Goal: Information Seeking & Learning: Learn about a topic

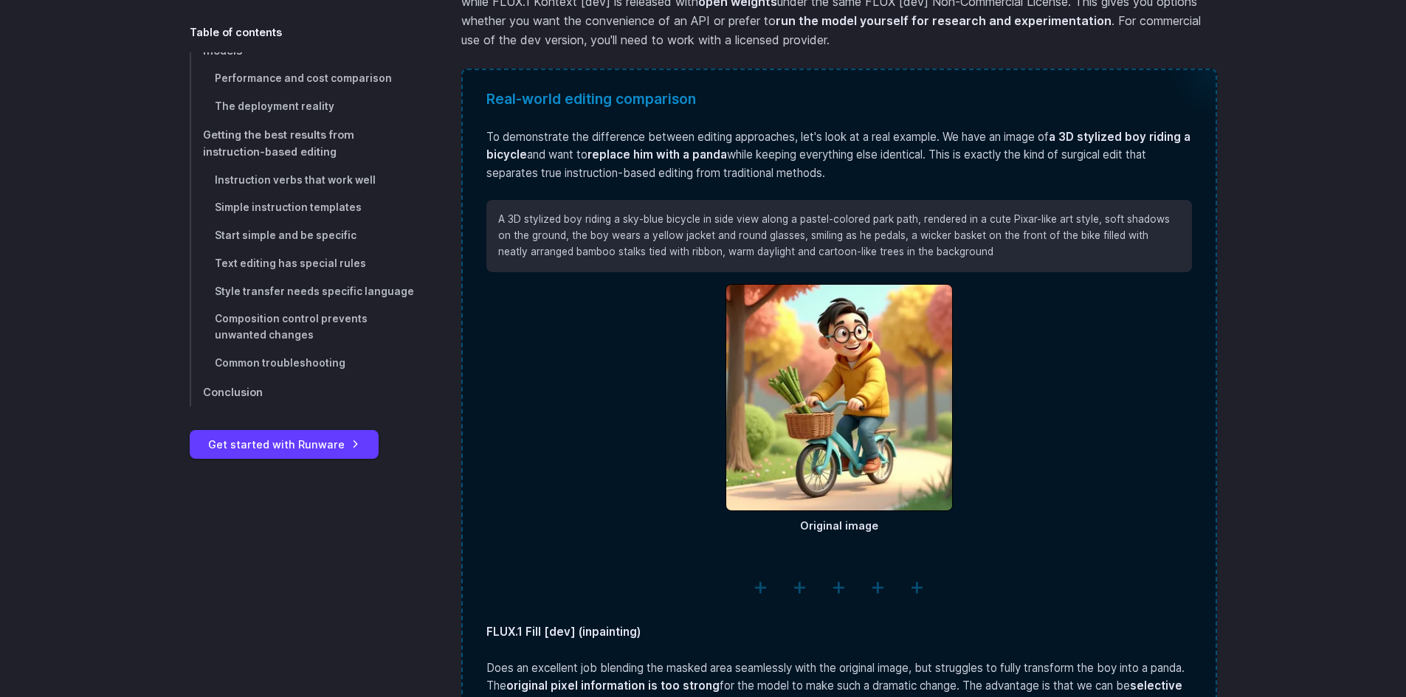
scroll to position [2196, 0]
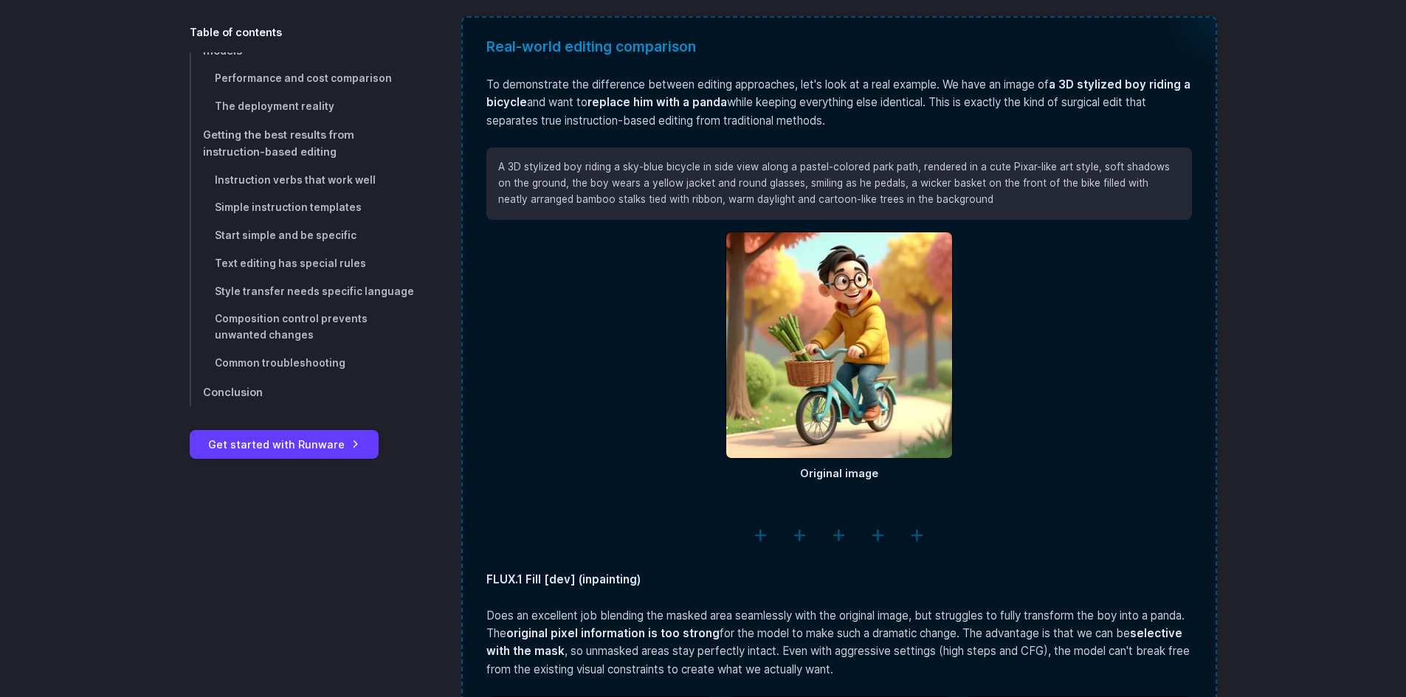
click at [761, 533] on hr at bounding box center [838, 534] width 705 height 38
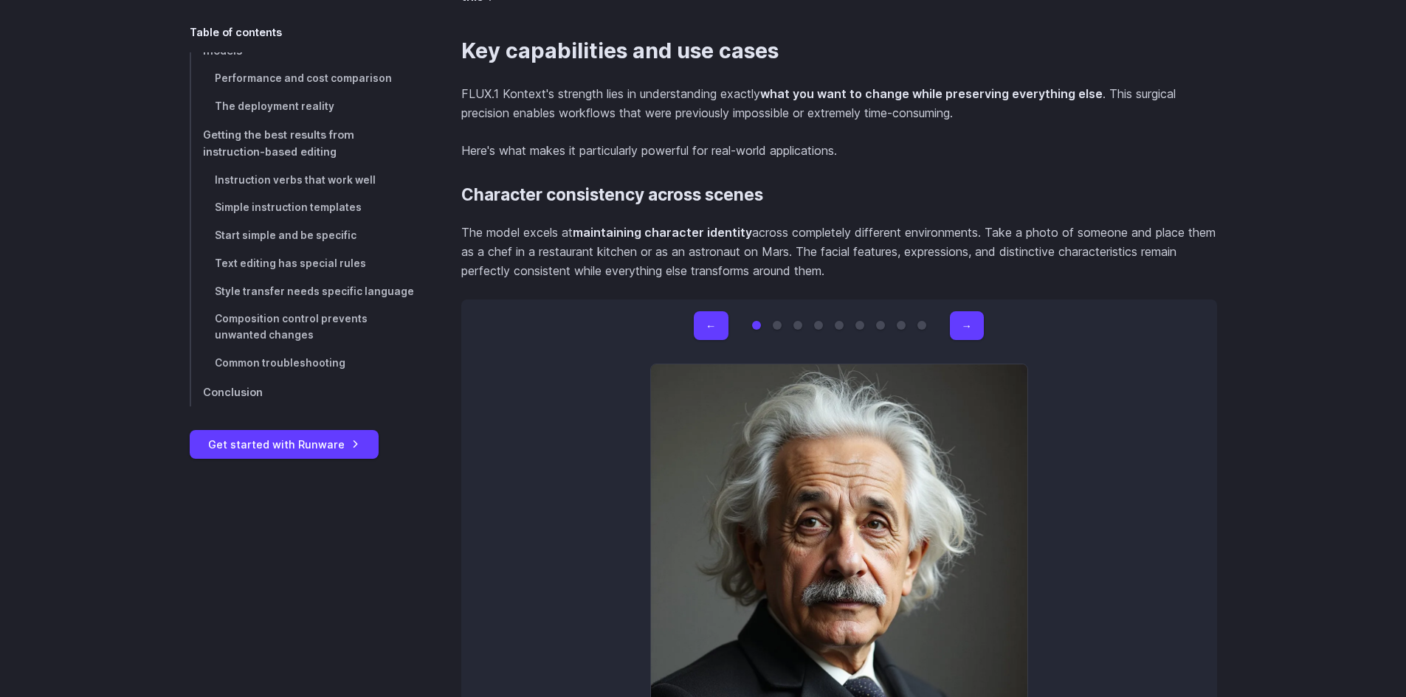
scroll to position [4114, 0]
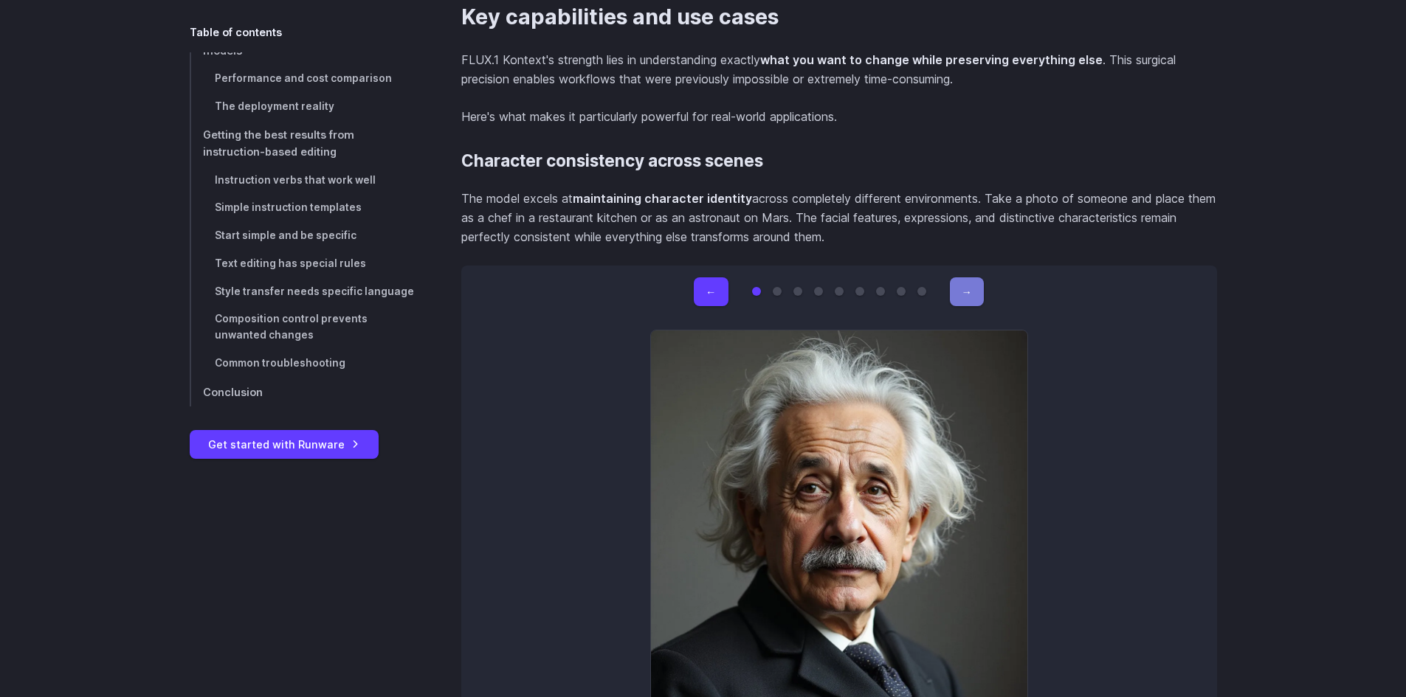
click at [965, 293] on button "→" at bounding box center [967, 291] width 34 height 29
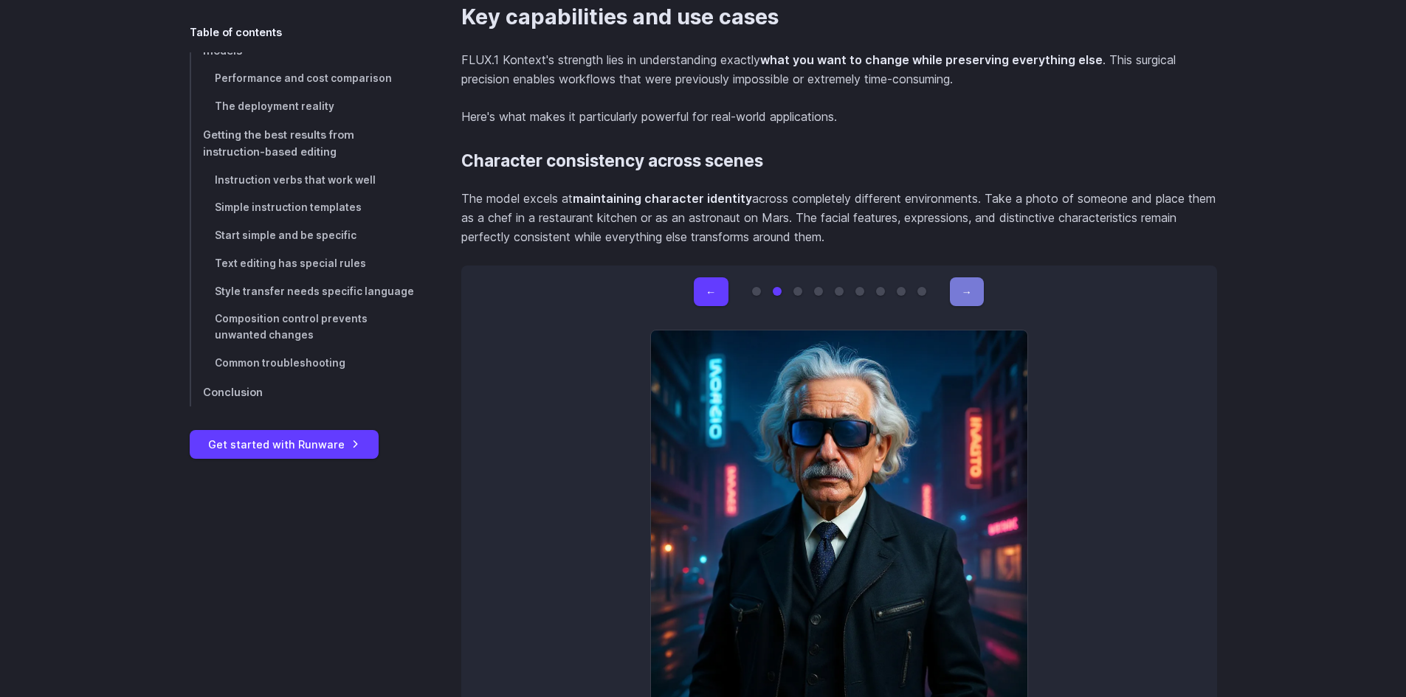
click at [965, 292] on button "→" at bounding box center [967, 291] width 34 height 29
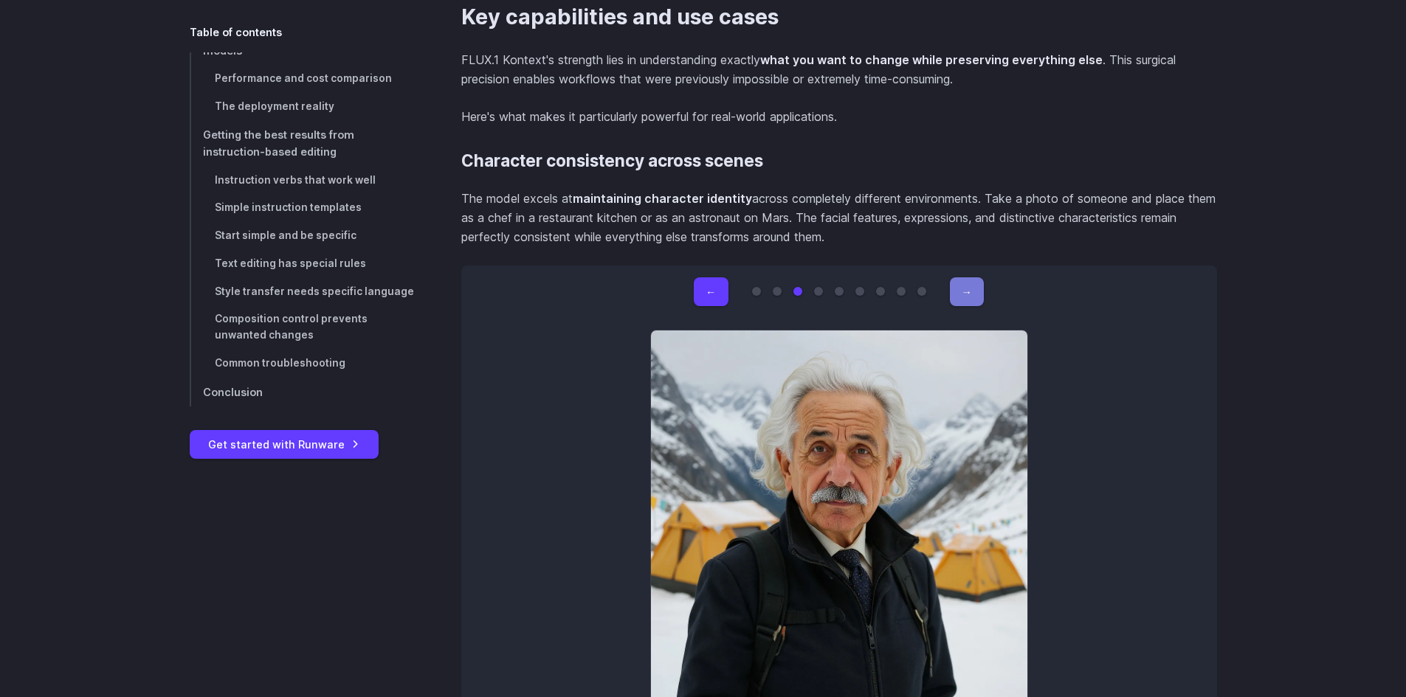
click at [965, 292] on button "→" at bounding box center [967, 291] width 34 height 29
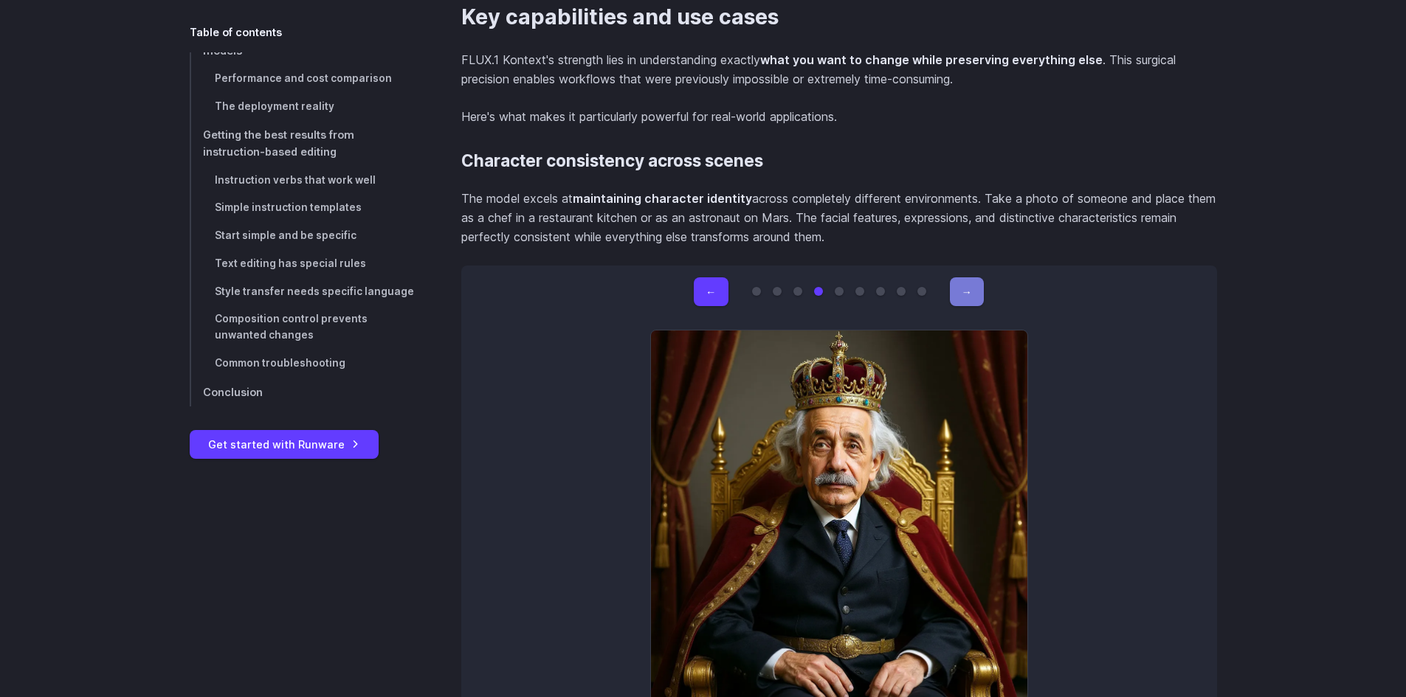
click at [965, 292] on button "→" at bounding box center [967, 291] width 34 height 29
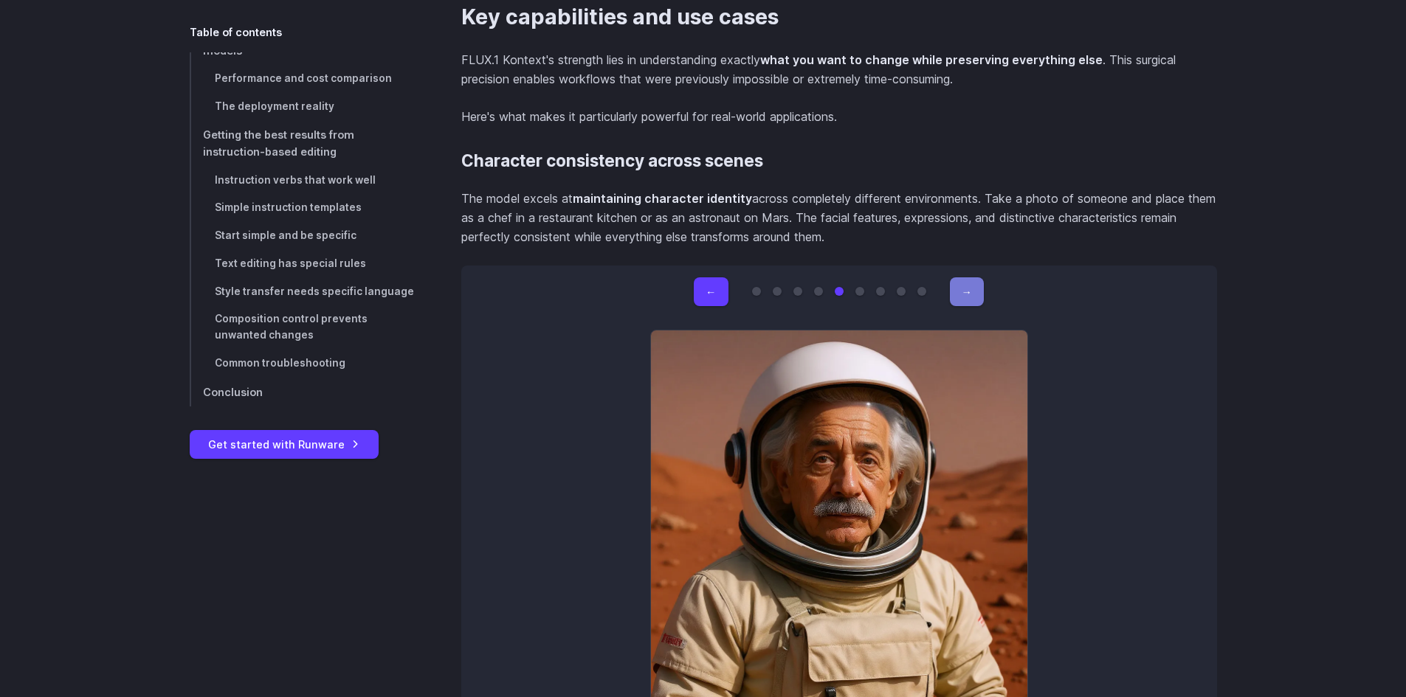
click at [965, 292] on button "→" at bounding box center [967, 291] width 34 height 29
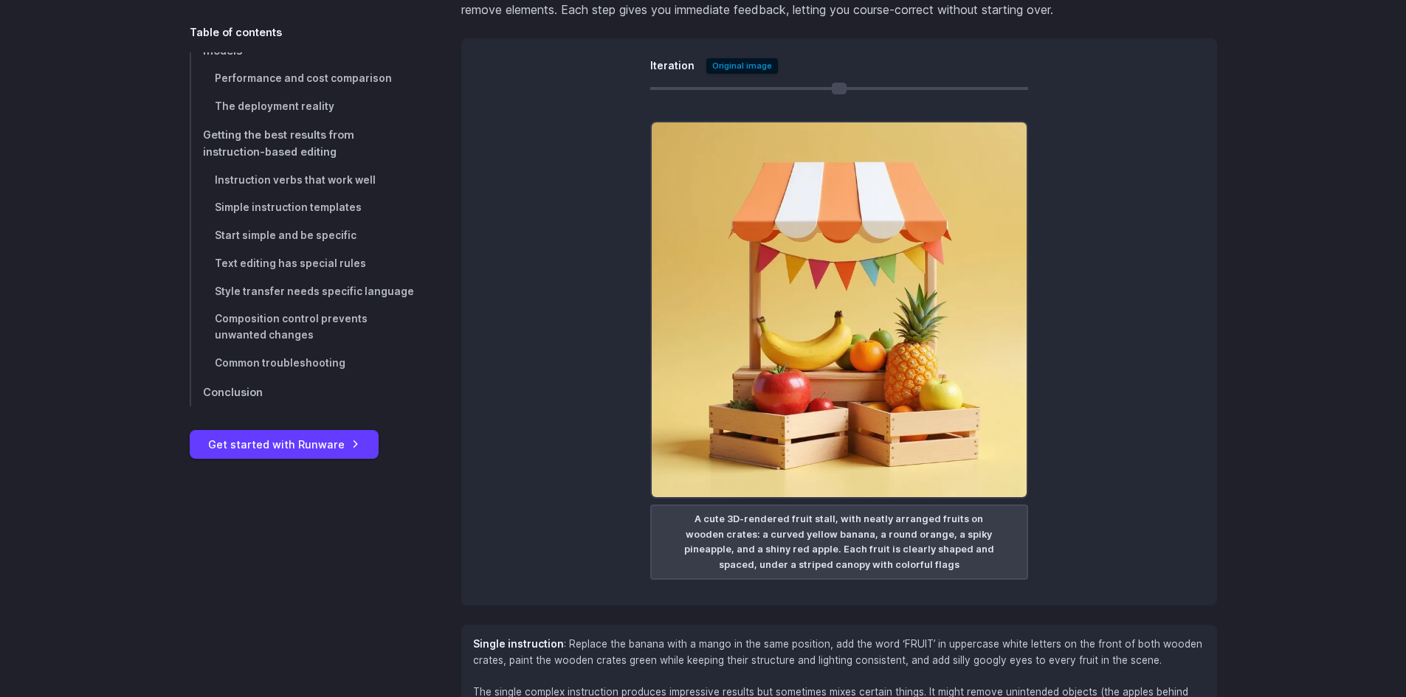
scroll to position [8541, 0]
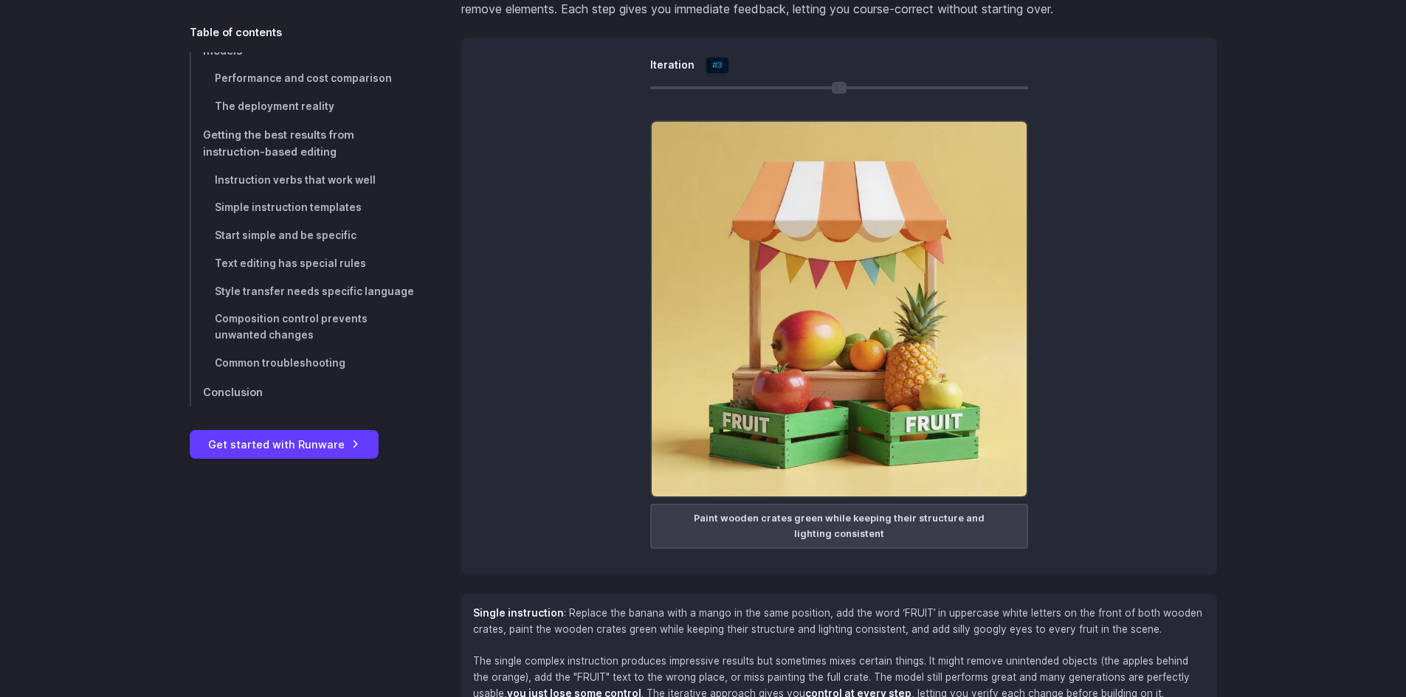
drag, startPoint x: 659, startPoint y: 91, endPoint x: 854, endPoint y: 113, distance: 196.7
type input "*"
click at [859, 89] on input "Iteration" at bounding box center [839, 87] width 378 height 3
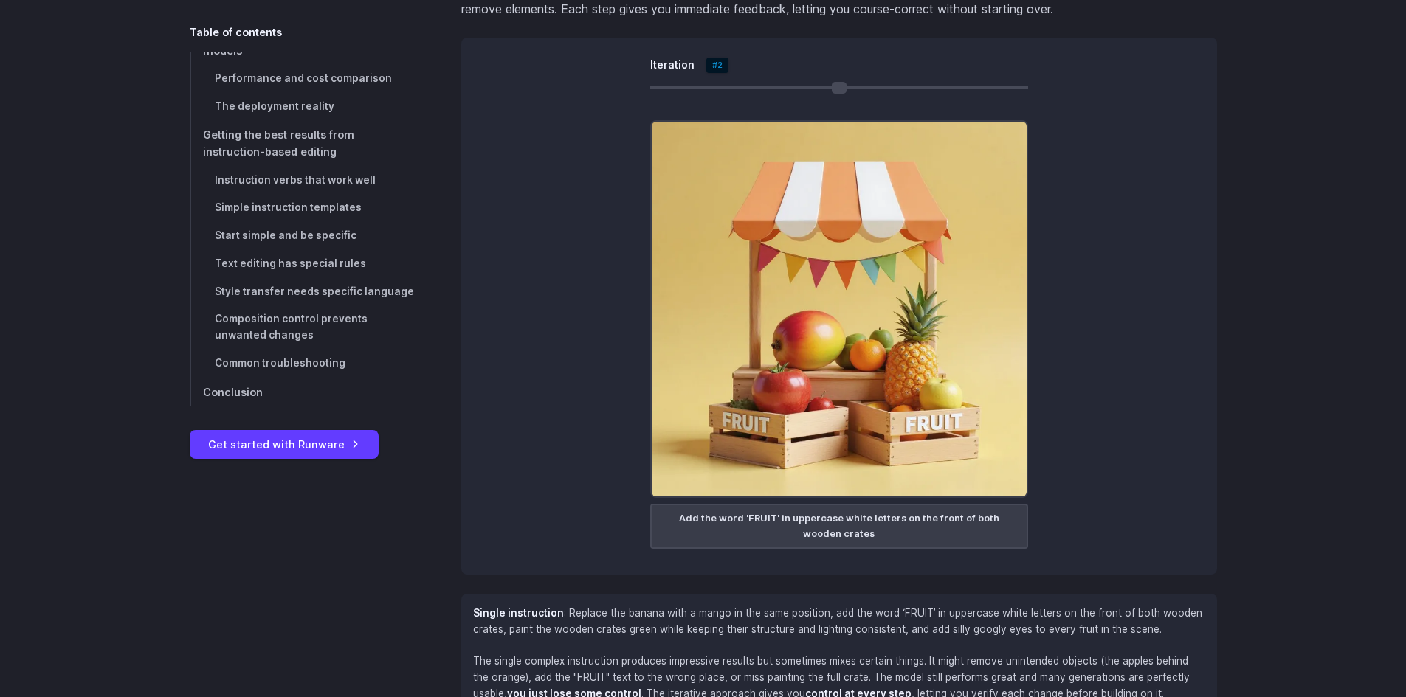
drag, startPoint x: 854, startPoint y: 113, endPoint x: 779, endPoint y: 97, distance: 76.8
click at [775, 103] on div "Iteration #2 A cute 3D-rendered fruit stall, with neatly arranged fruits on woo…" at bounding box center [839, 306] width 756 height 537
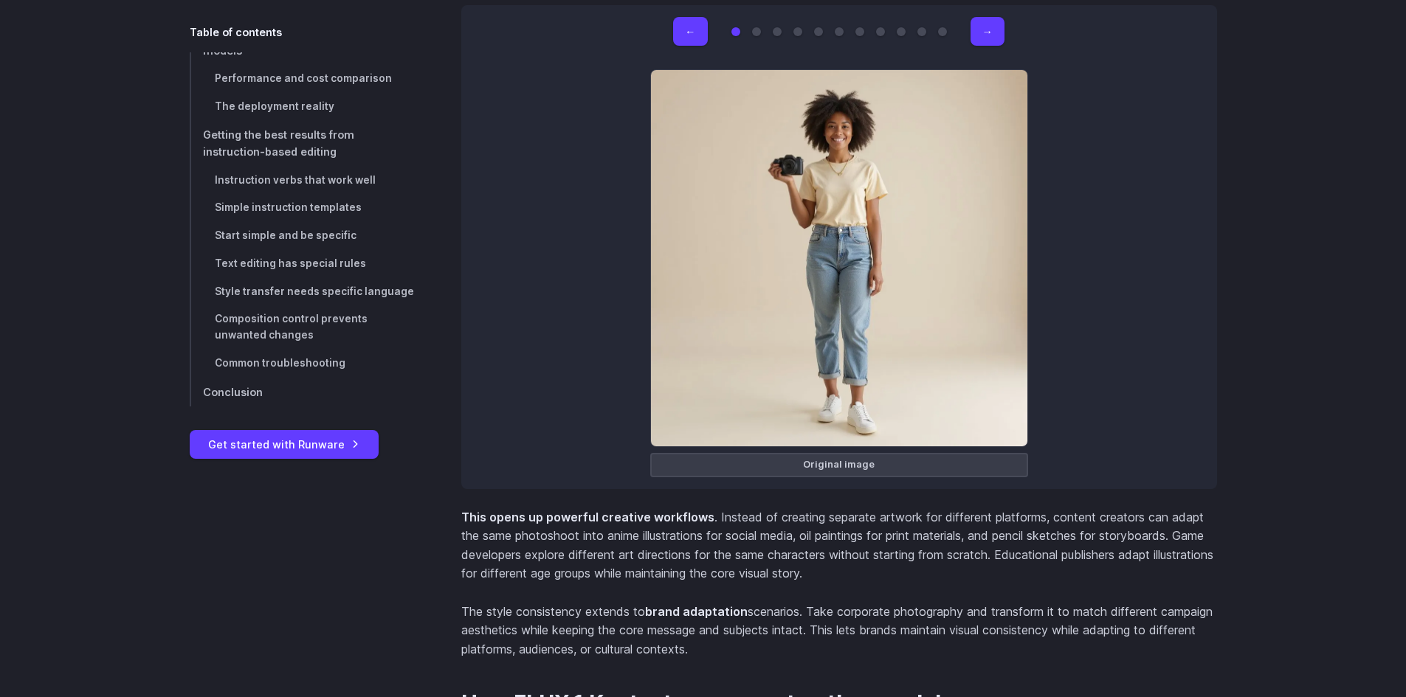
scroll to position [9722, 0]
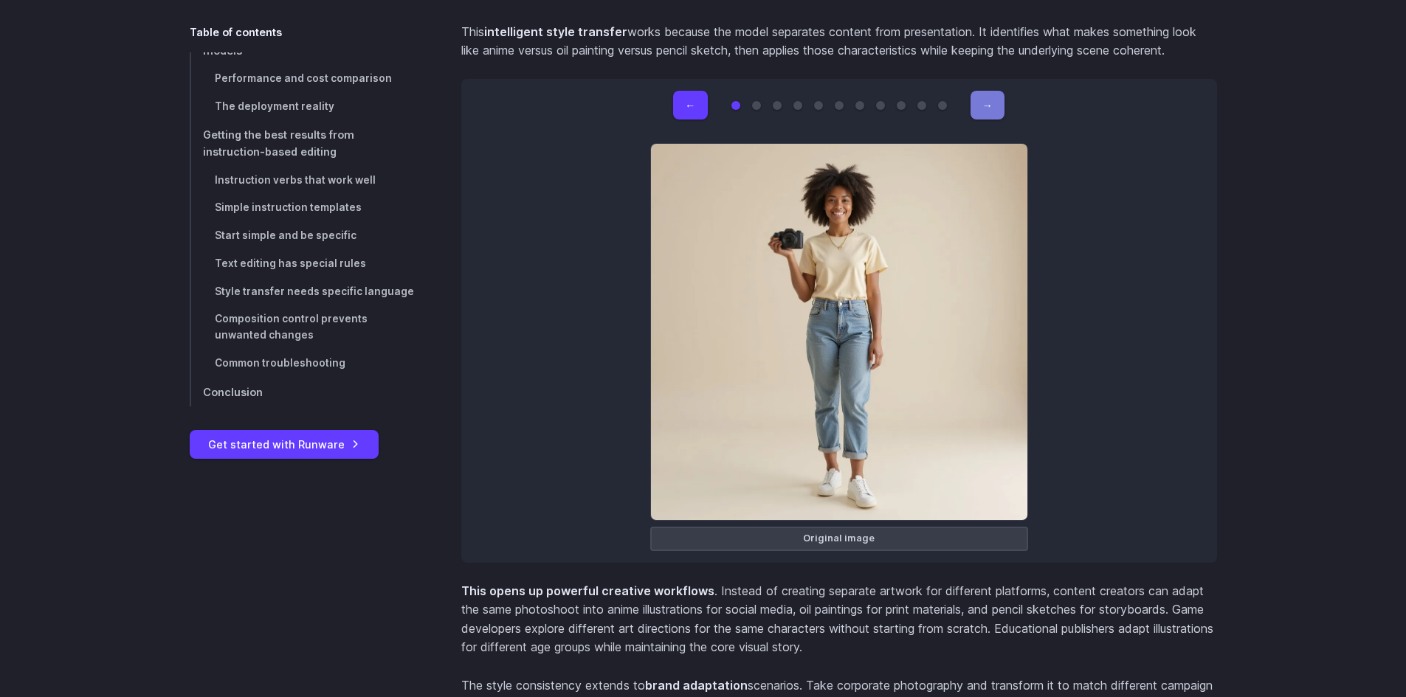
click at [985, 101] on button "→" at bounding box center [987, 105] width 34 height 29
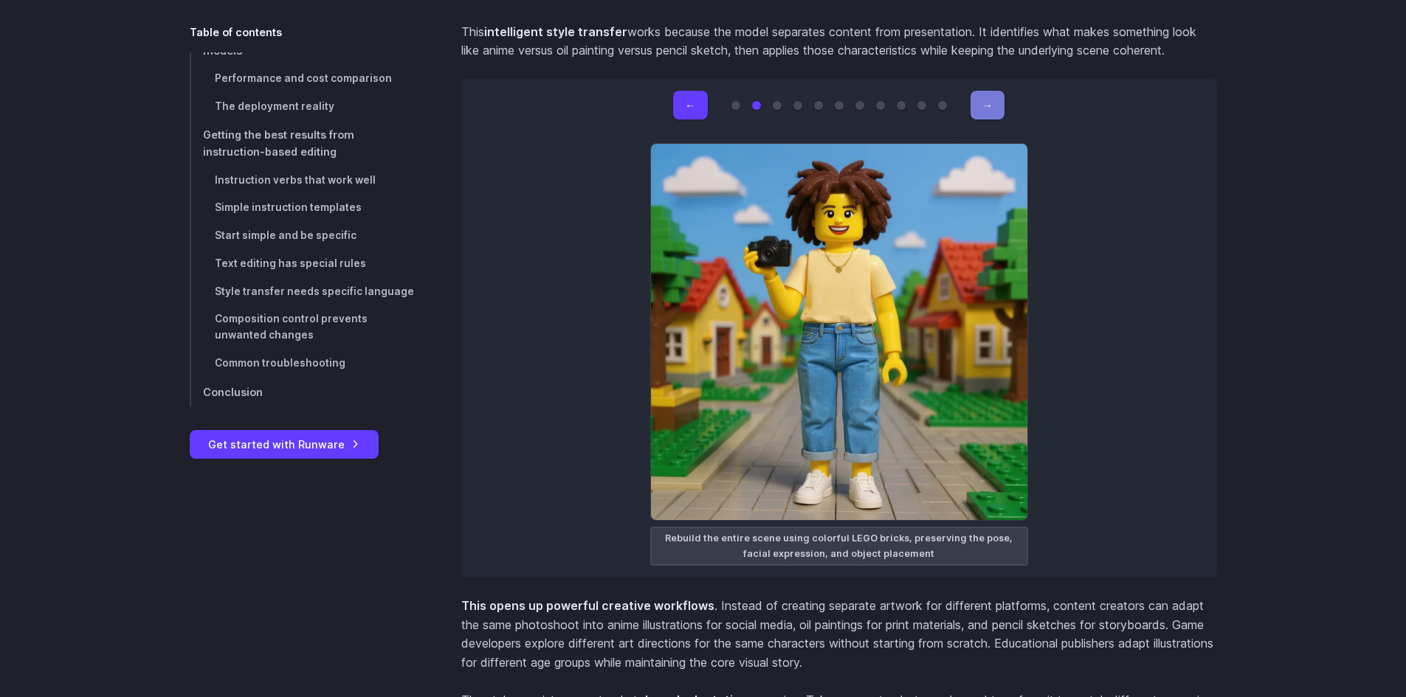
click at [985, 101] on button "→" at bounding box center [987, 105] width 34 height 29
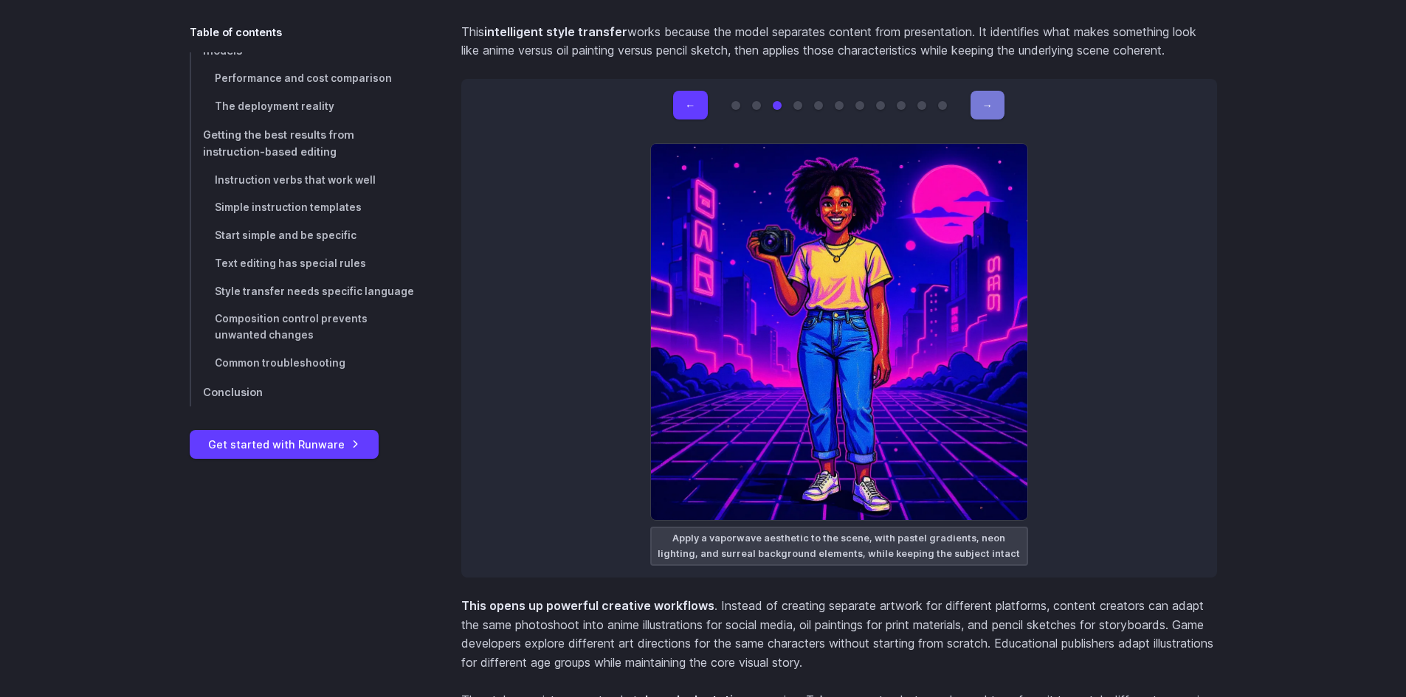
click at [985, 101] on button "→" at bounding box center [987, 105] width 34 height 29
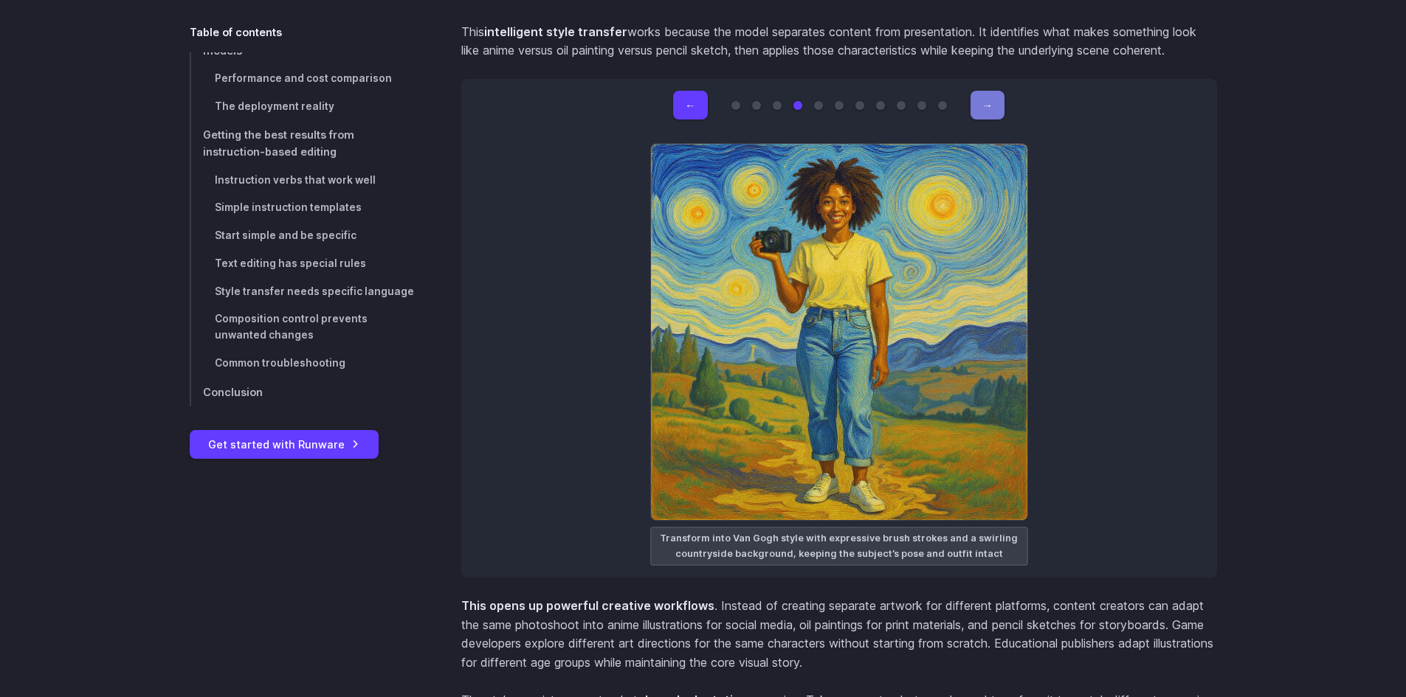
click at [985, 101] on button "→" at bounding box center [987, 105] width 34 height 29
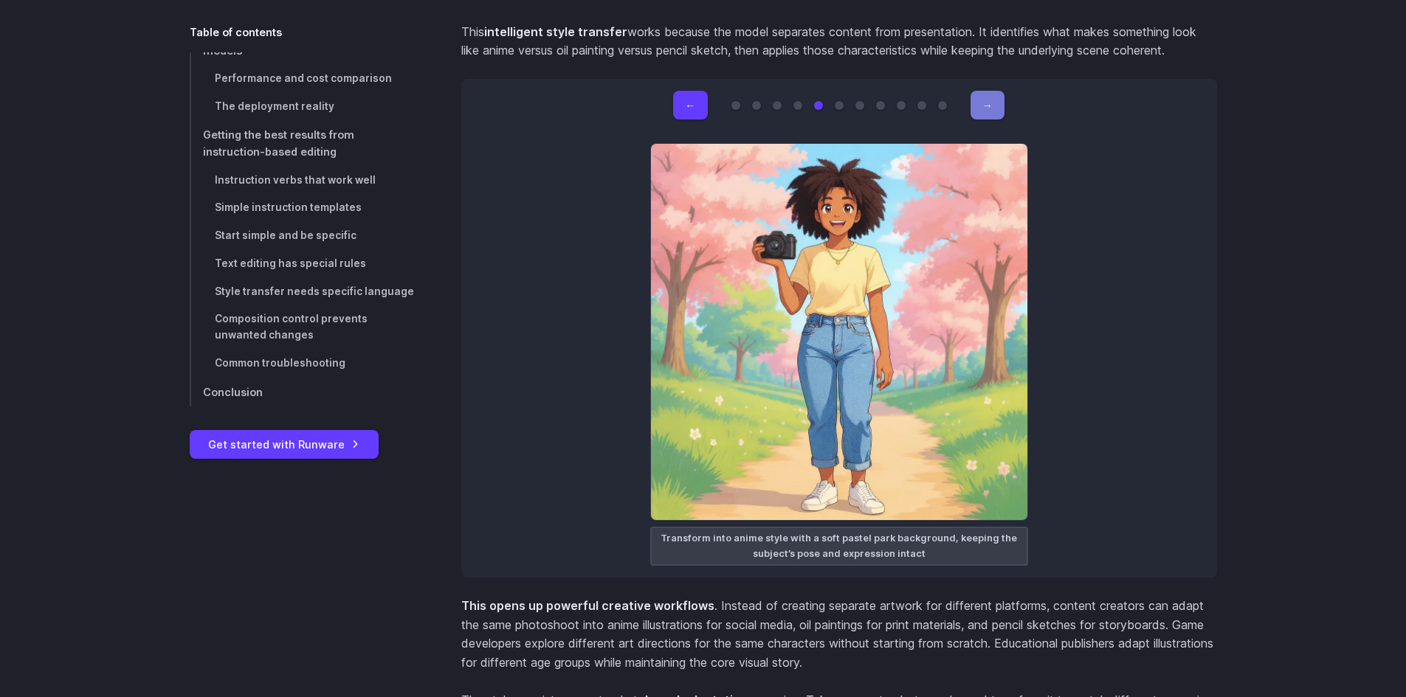
click at [985, 101] on button "→" at bounding box center [987, 105] width 34 height 29
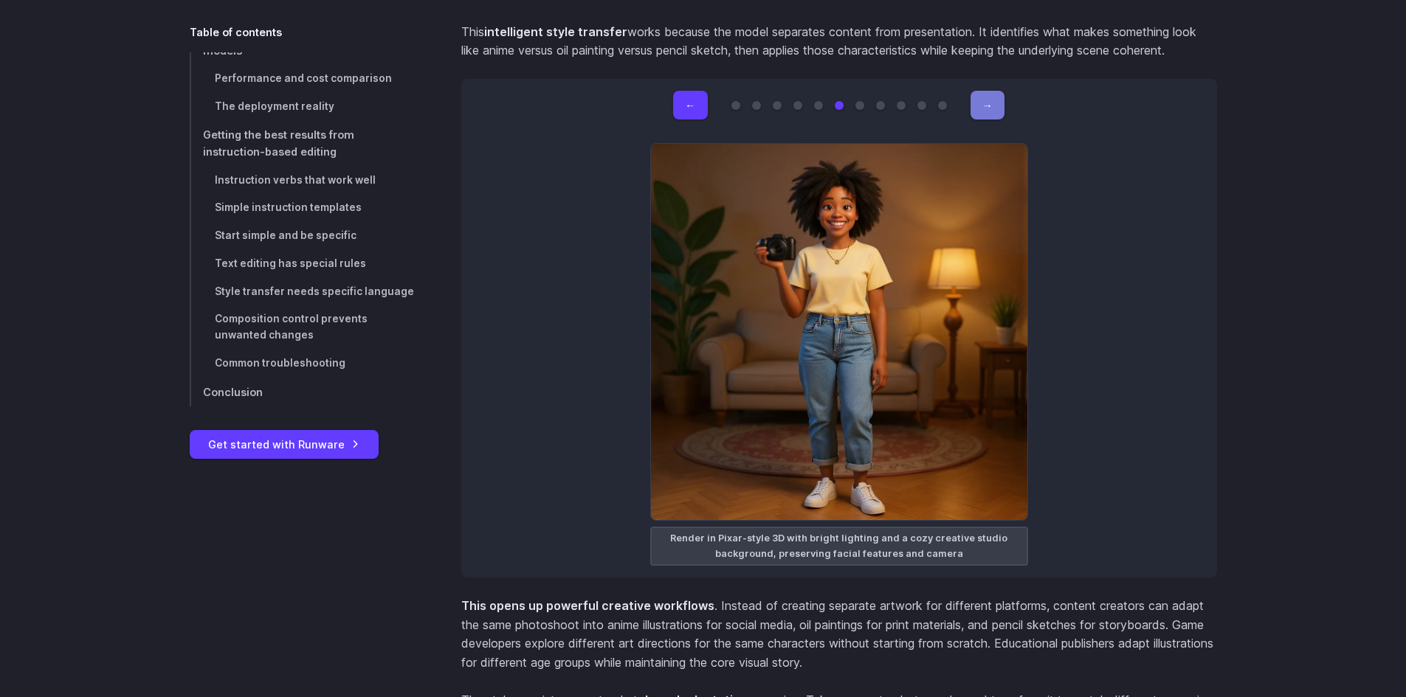
click at [985, 101] on button "→" at bounding box center [987, 105] width 34 height 29
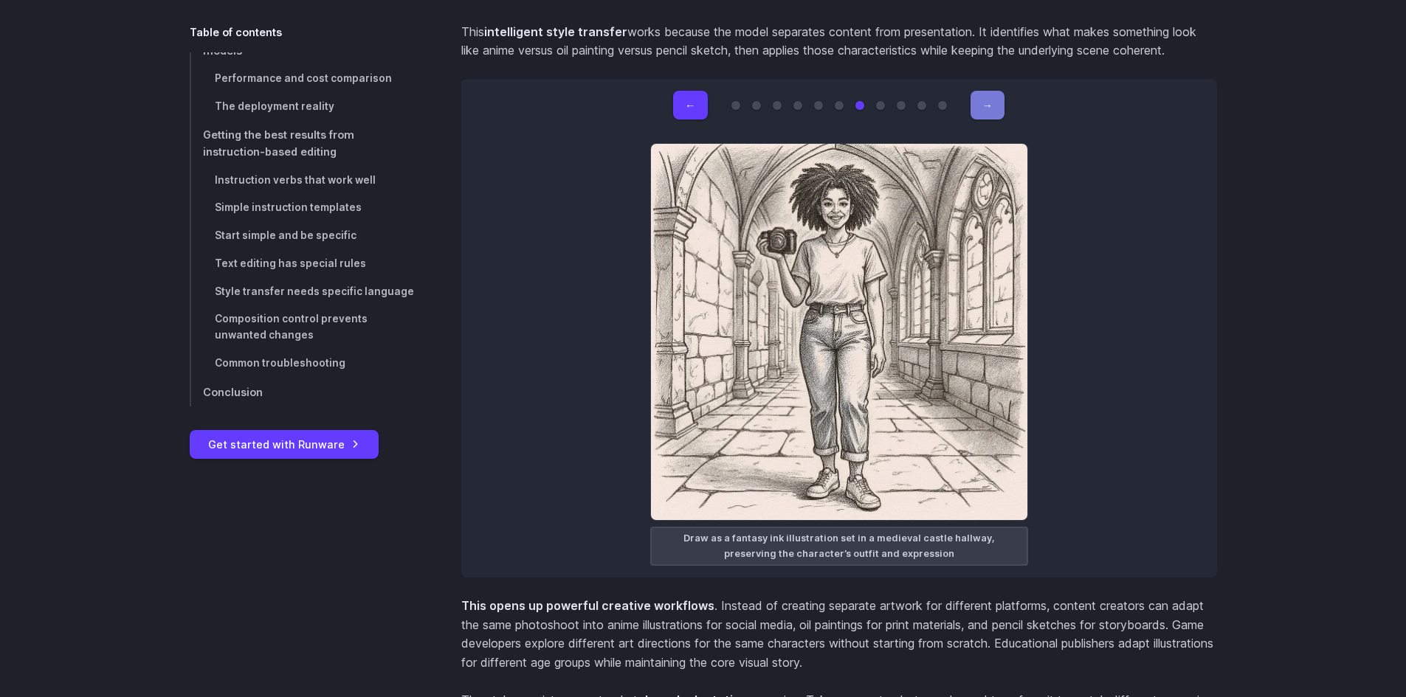
click at [988, 103] on button "→" at bounding box center [987, 105] width 34 height 29
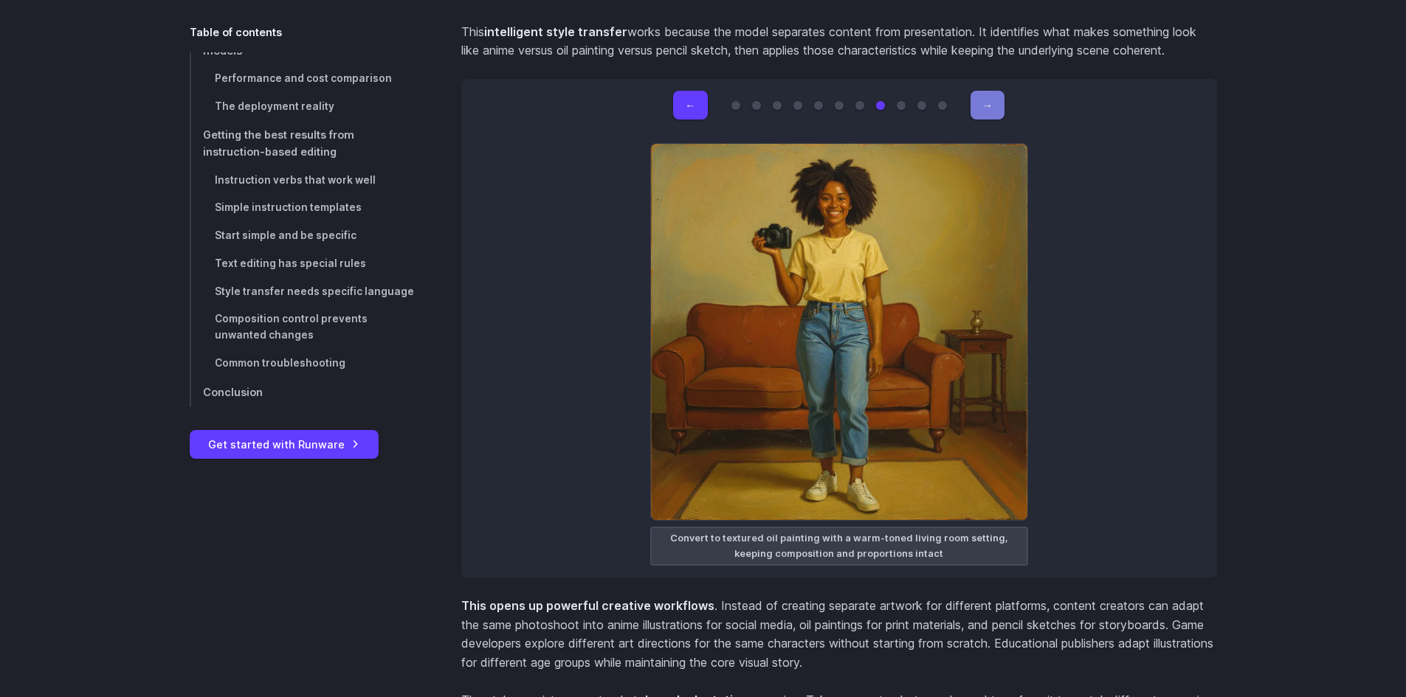
click at [992, 106] on button "→" at bounding box center [987, 105] width 34 height 29
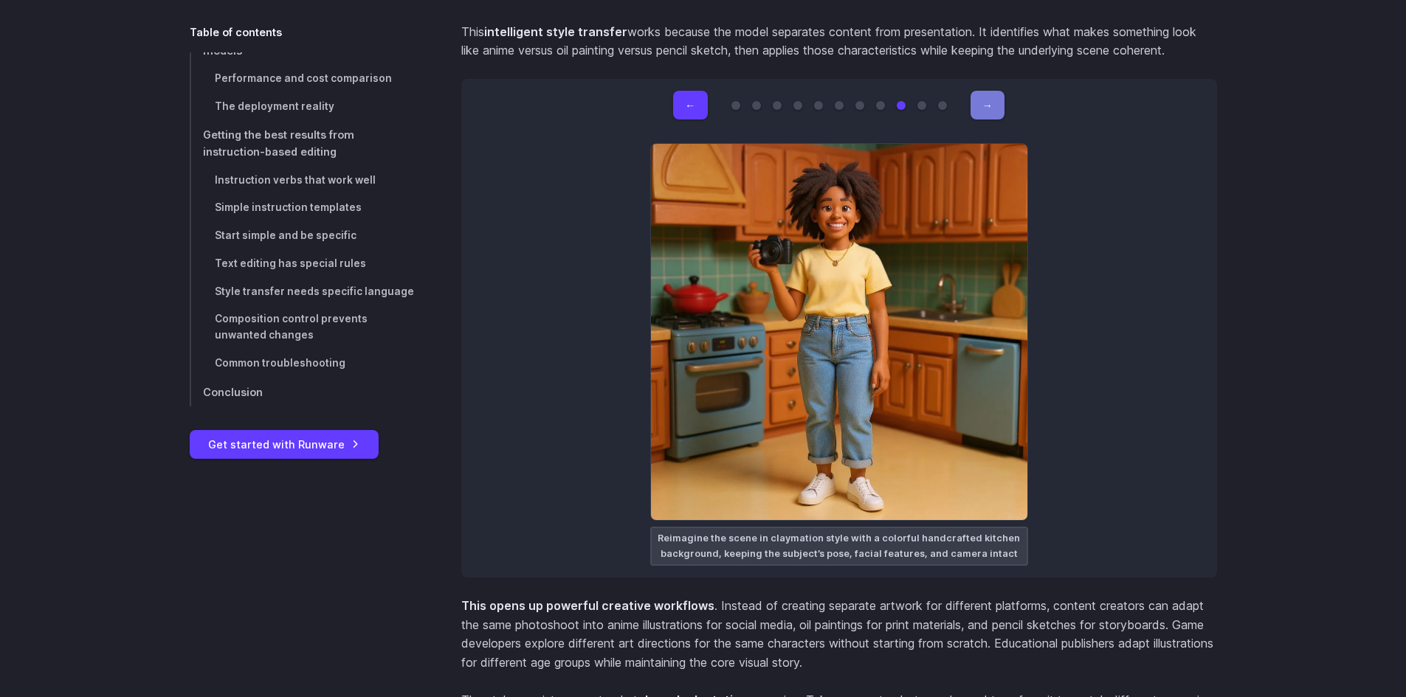
click at [992, 106] on button "→" at bounding box center [987, 105] width 34 height 29
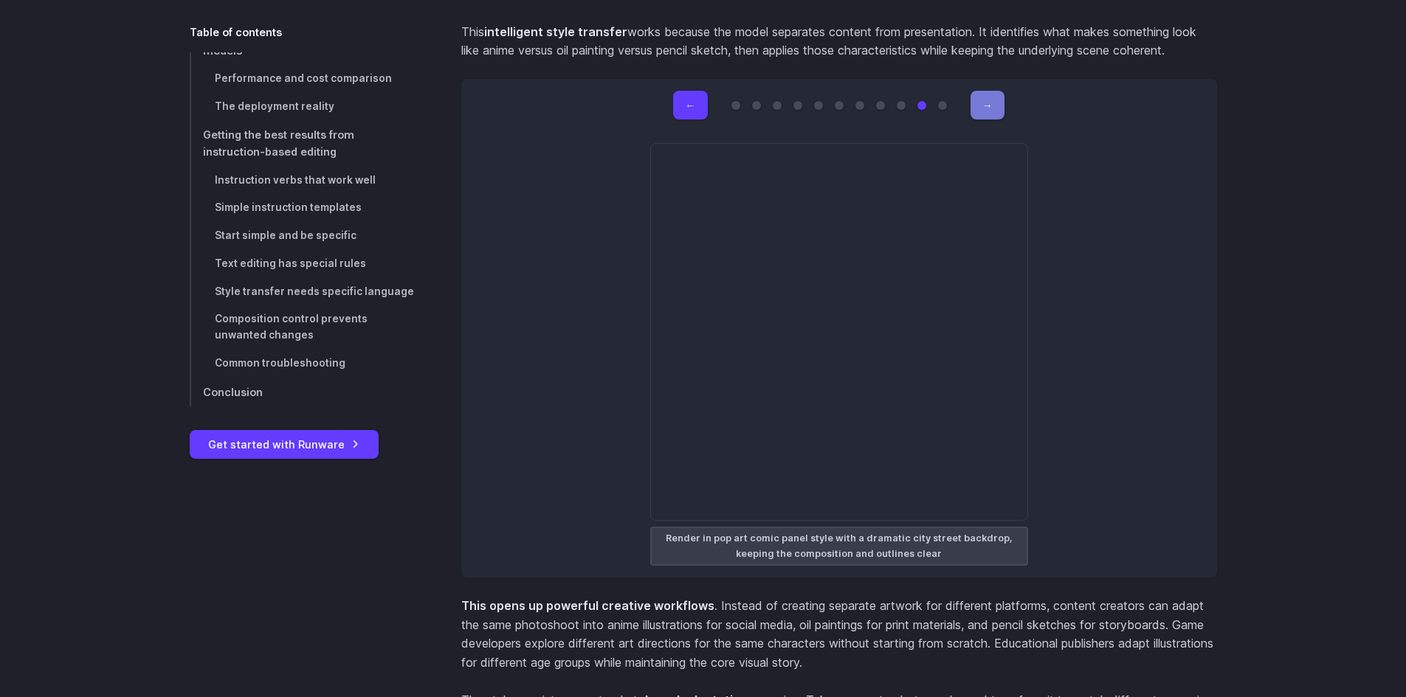
click at [992, 106] on button "→" at bounding box center [987, 105] width 34 height 29
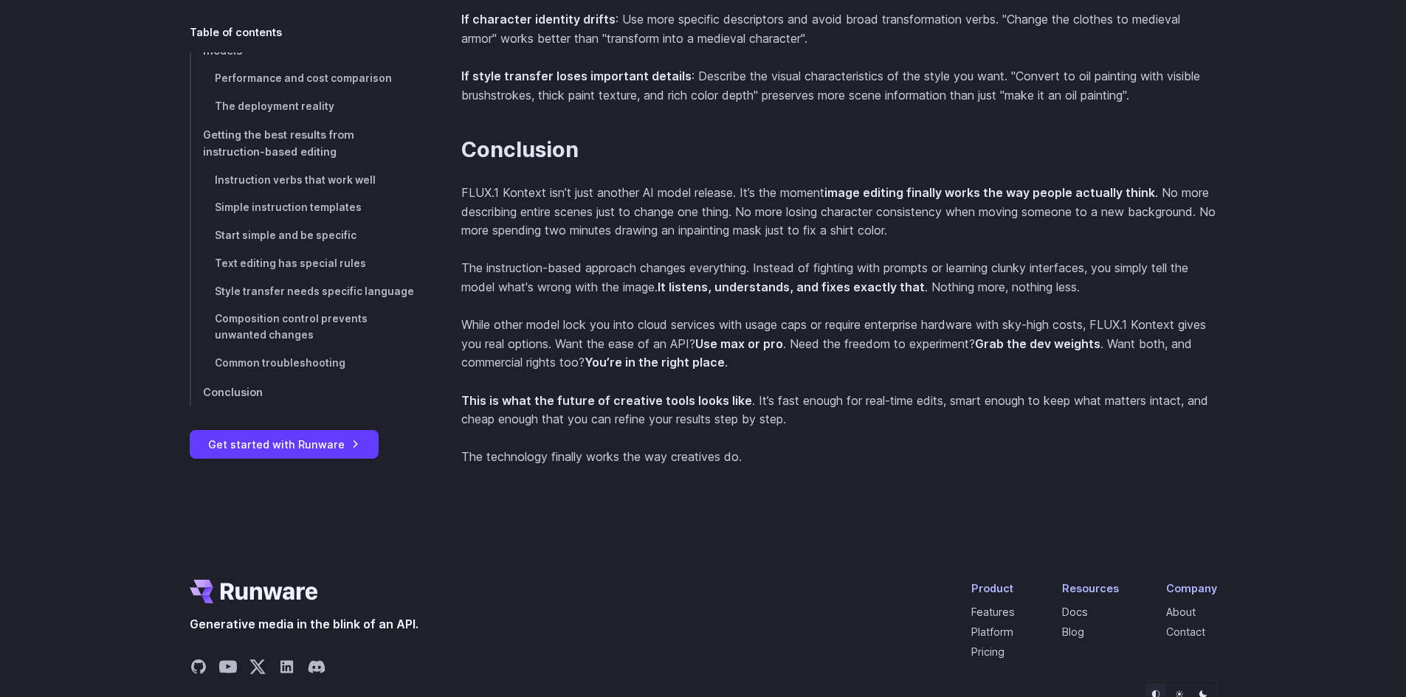
scroll to position [14378, 0]
